Goal: Find specific page/section: Find specific page/section

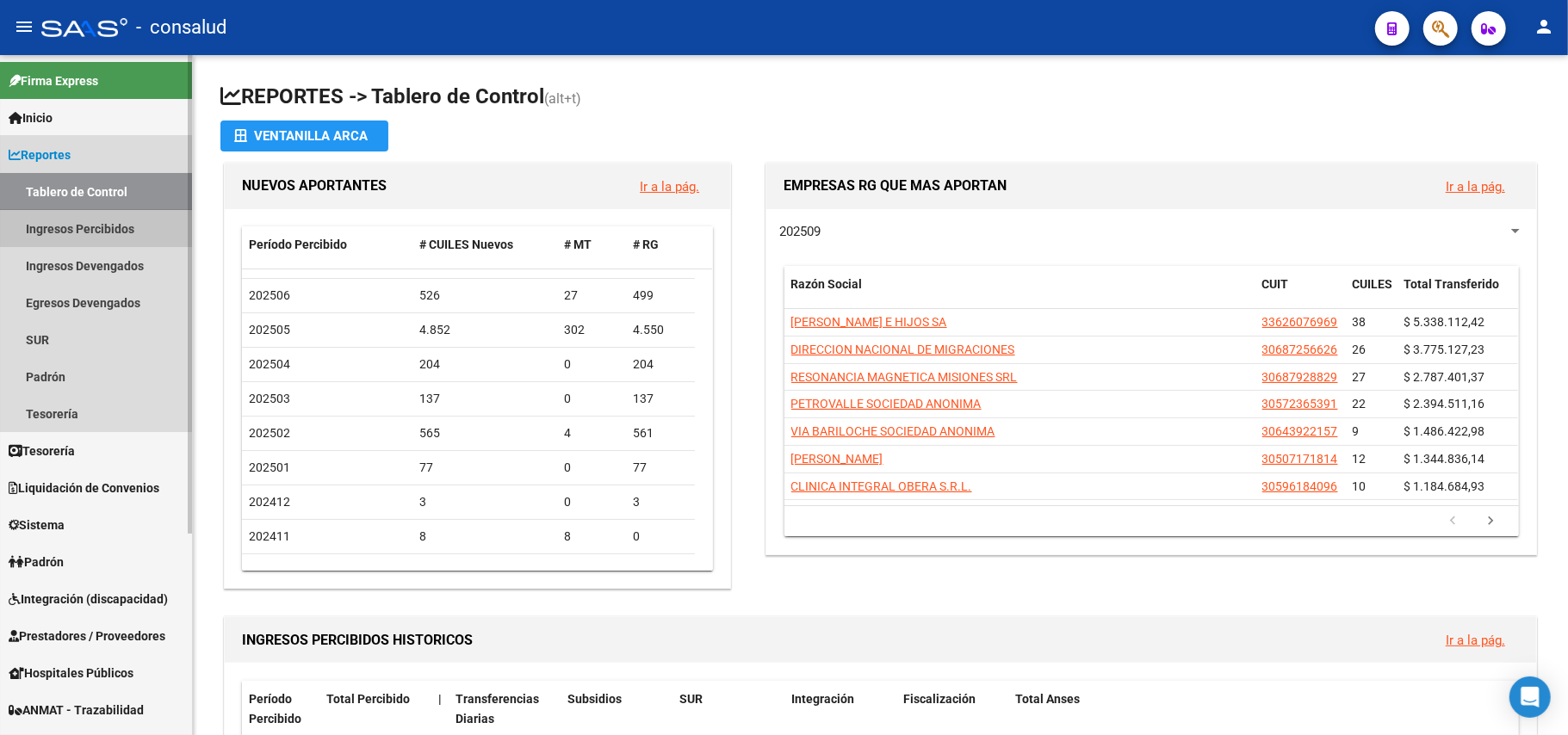
click at [103, 221] on link "Ingresos Percibidos" at bounding box center [95, 228] width 192 height 37
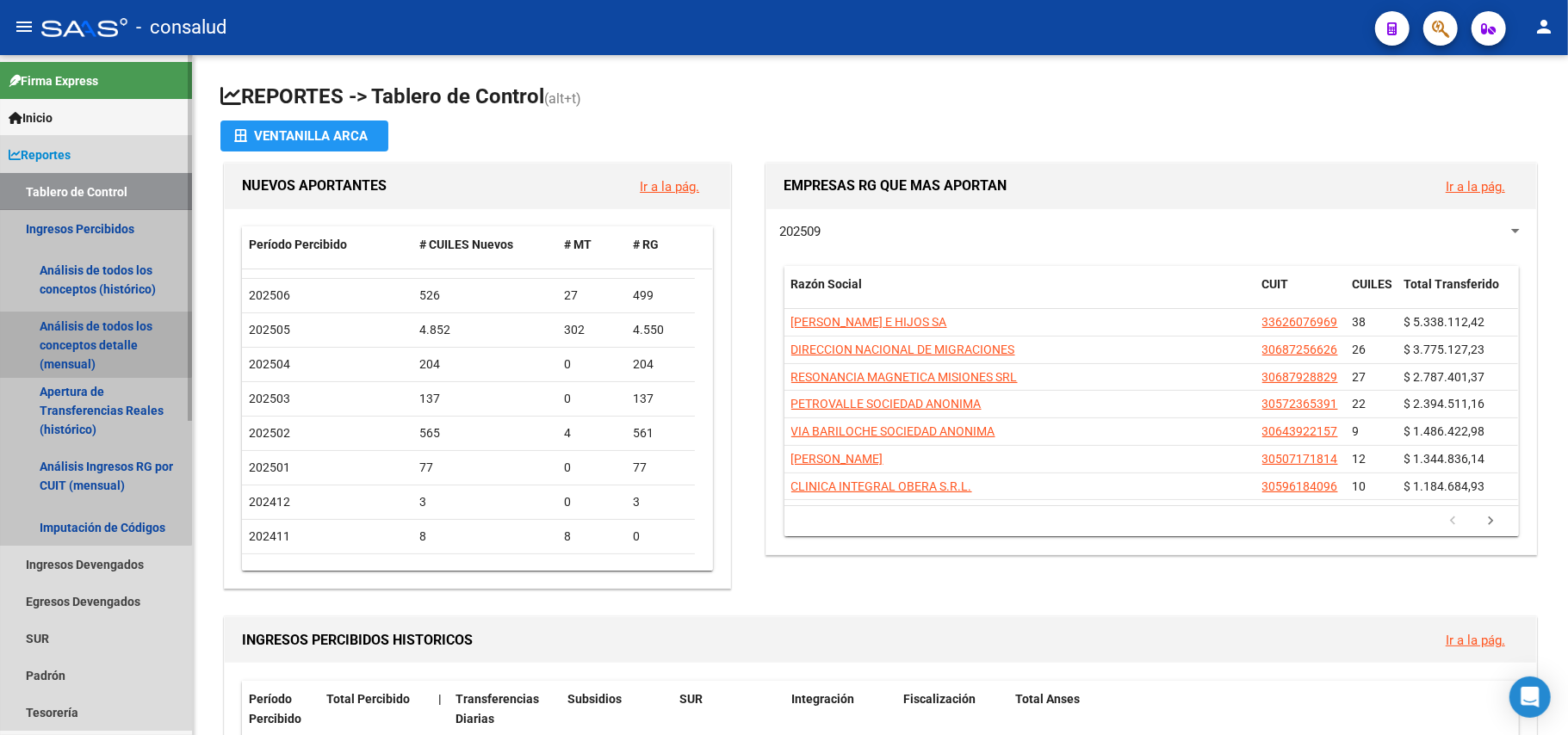
click at [59, 335] on link "Análisis de todos los conceptos detalle (mensual)" at bounding box center [95, 345] width 192 height 66
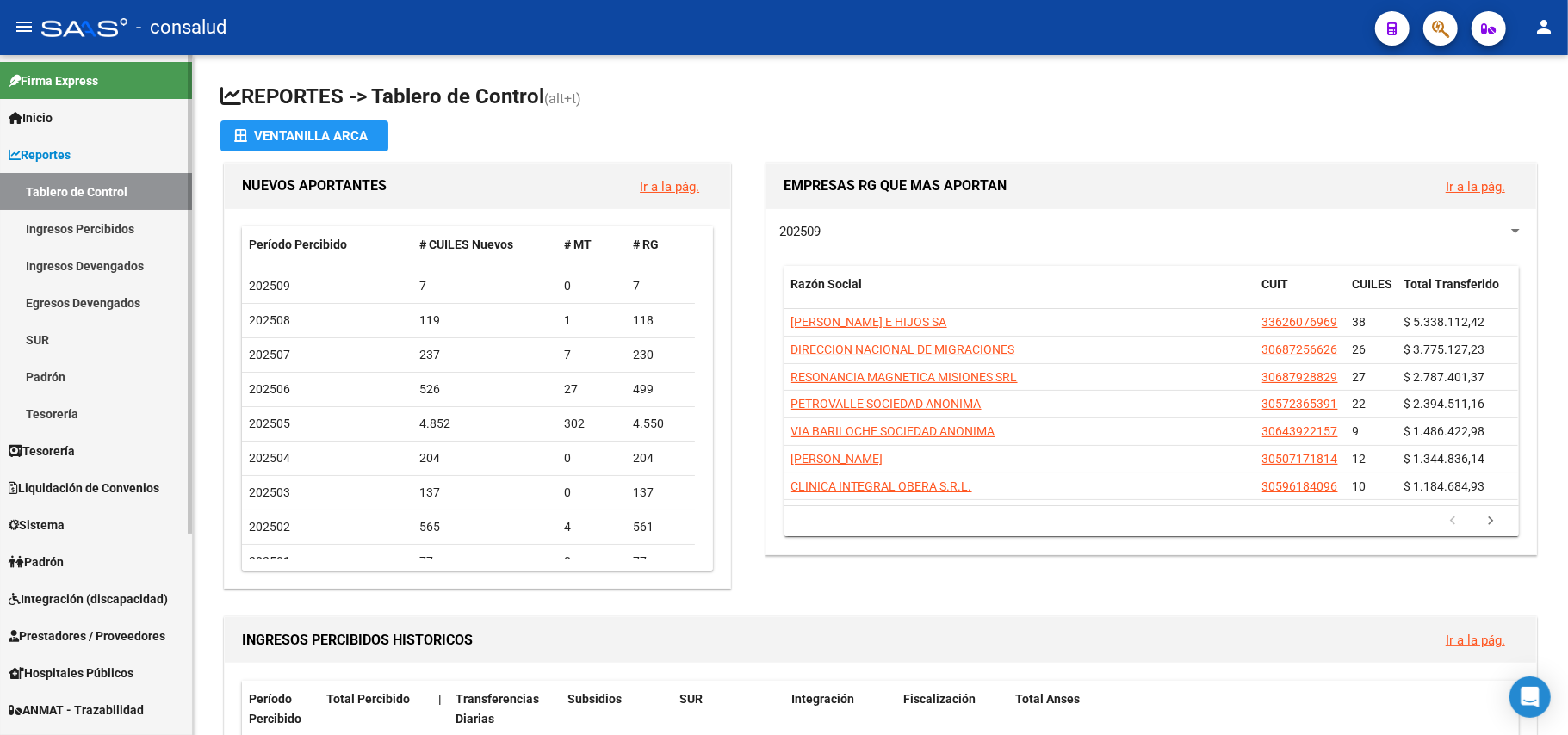
click at [88, 229] on link "Ingresos Percibidos" at bounding box center [95, 228] width 192 height 37
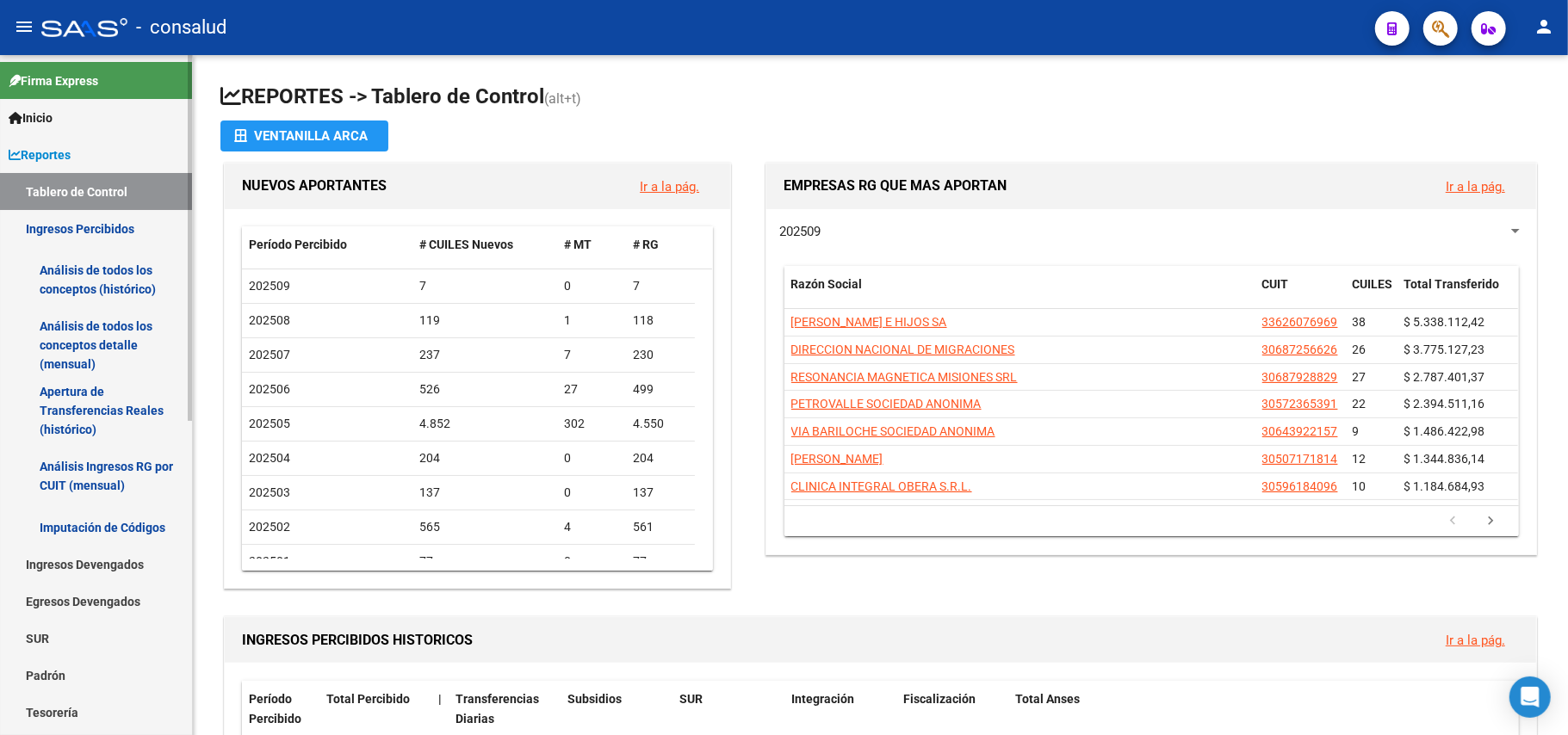
click at [80, 343] on link "Análisis de todos los conceptos detalle (mensual)" at bounding box center [95, 345] width 192 height 66
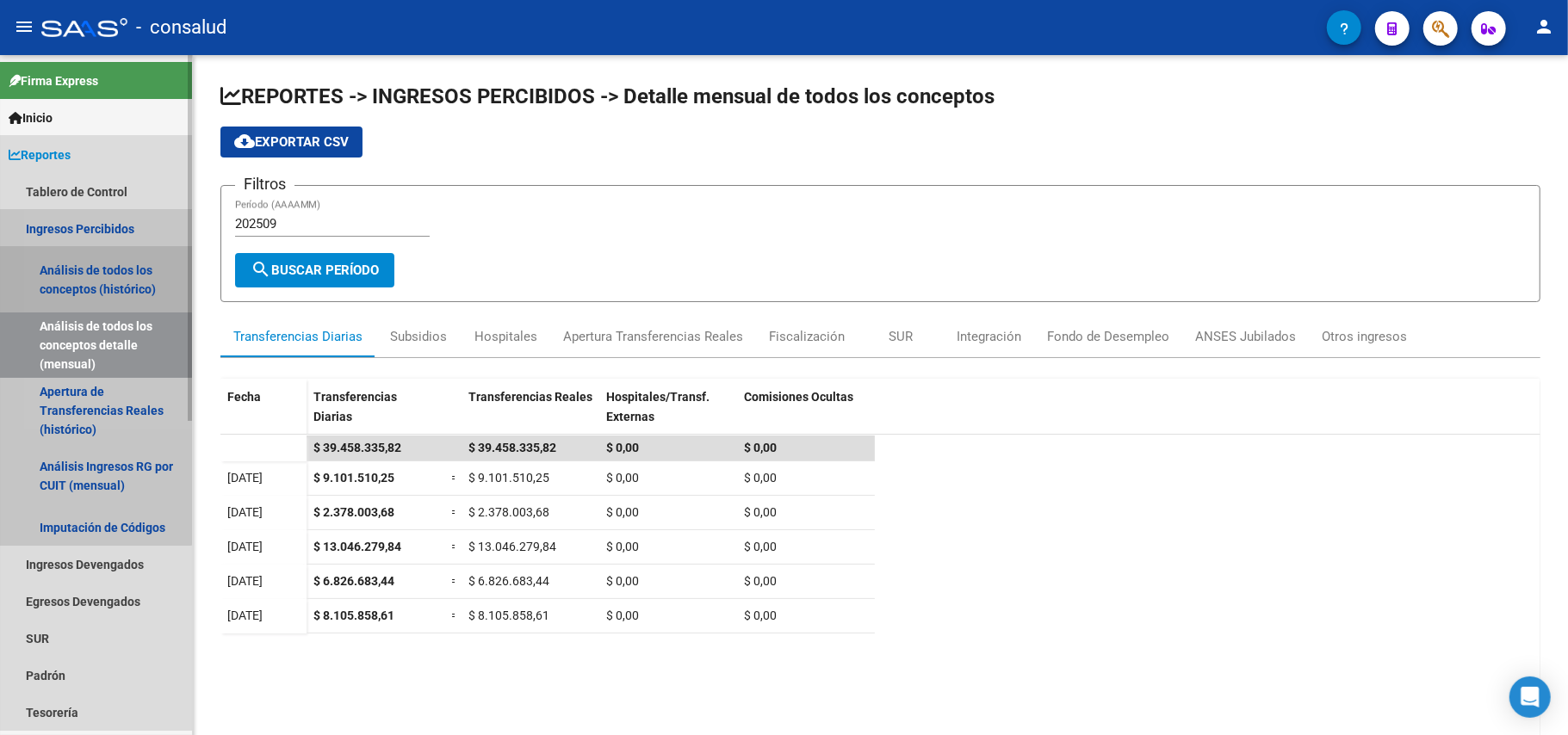
click at [91, 277] on link "Análisis de todos los conceptos (histórico)" at bounding box center [95, 280] width 192 height 66
